Goal: Transaction & Acquisition: Book appointment/travel/reservation

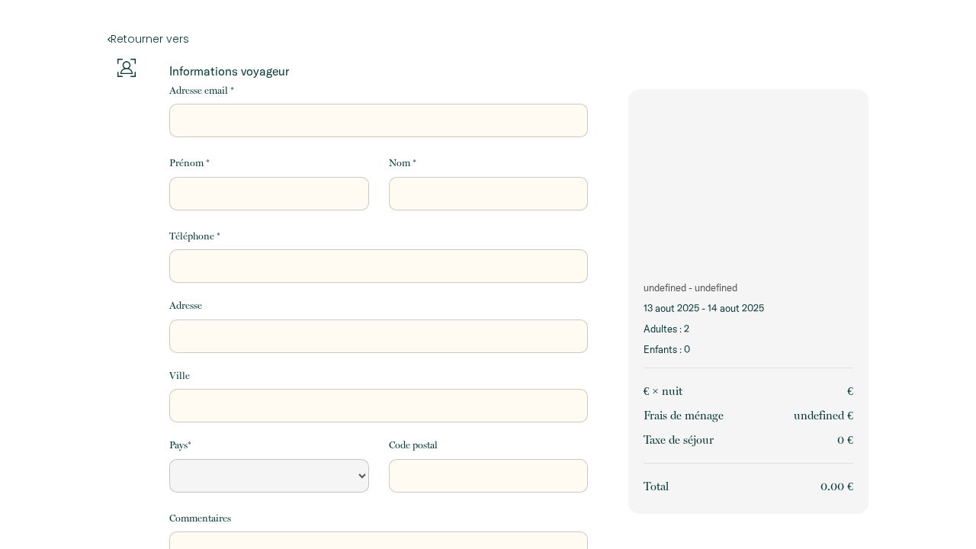
select select "Default select example"
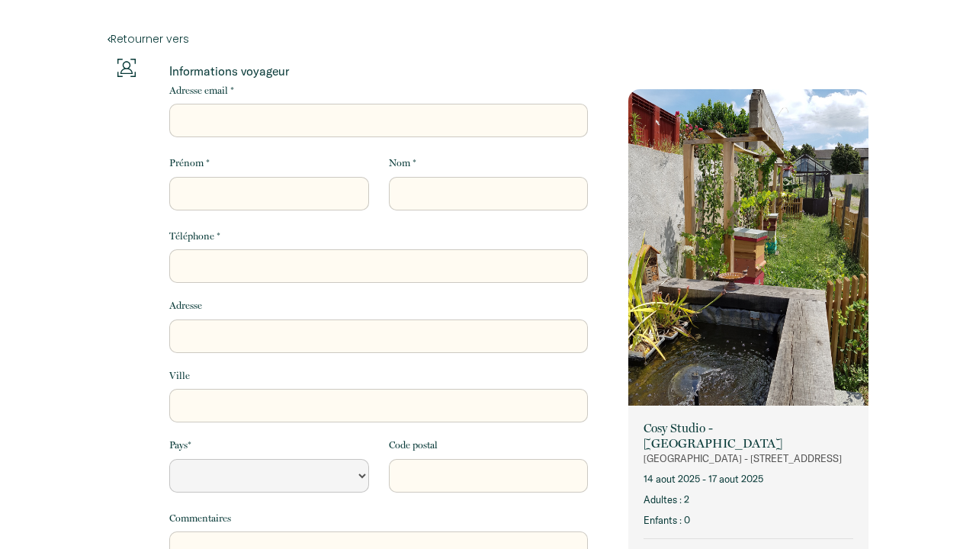
select select "Default select example"
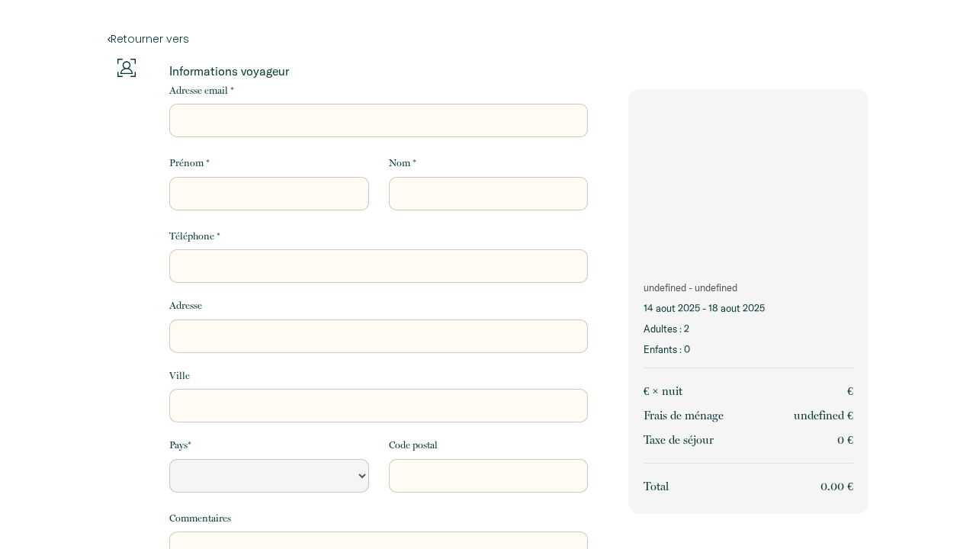
select select "Default select example"
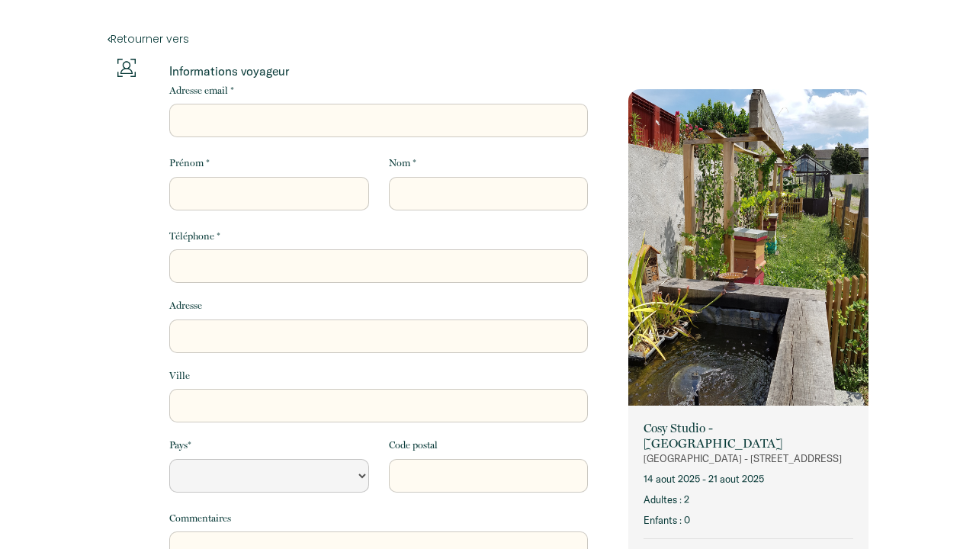
select select "Default select example"
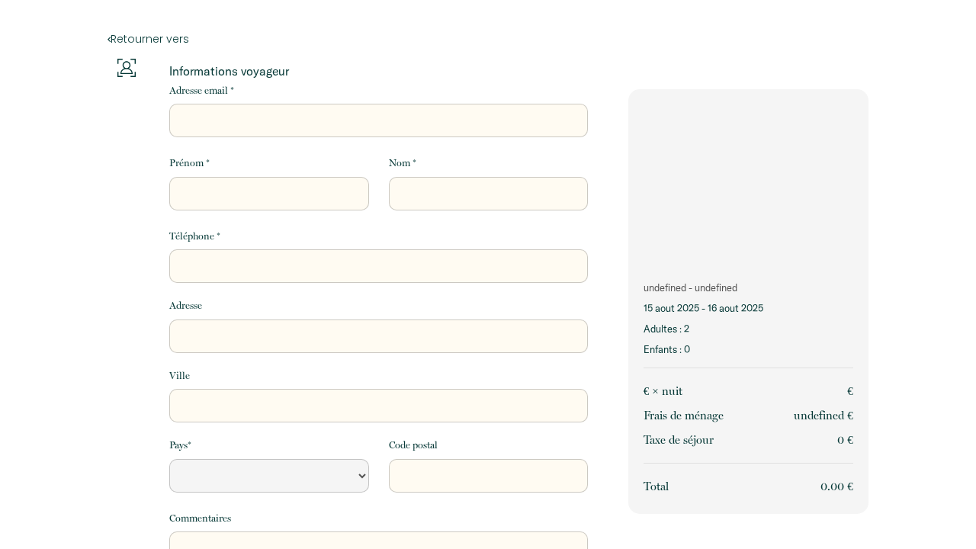
select select "Default select example"
